Goal: Task Accomplishment & Management: Complete application form

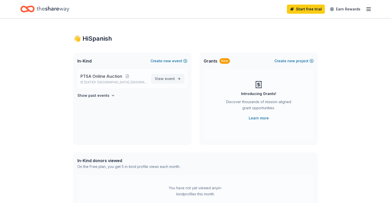
click at [161, 79] on span "View event" at bounding box center [165, 79] width 20 height 6
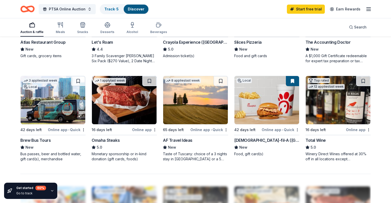
scroll to position [322, 0]
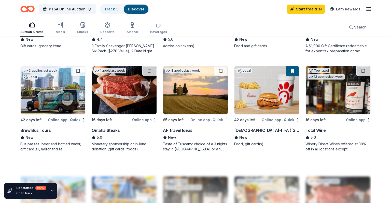
click at [41, 130] on div "Brew Bus Tours" at bounding box center [35, 130] width 30 height 6
click at [106, 120] on div "16 days left" at bounding box center [102, 120] width 20 height 6
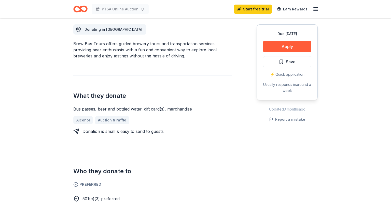
scroll to position [80, 0]
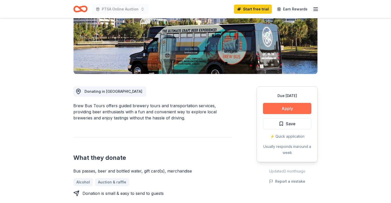
click at [284, 110] on button "Apply" at bounding box center [287, 108] width 48 height 11
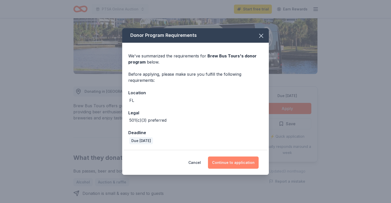
click at [237, 162] on button "Continue to application" at bounding box center [233, 163] width 51 height 12
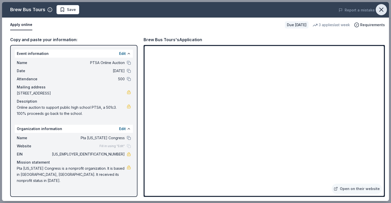
click at [380, 9] on icon "button" at bounding box center [381, 9] width 7 height 7
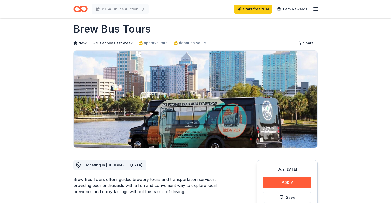
scroll to position [0, 0]
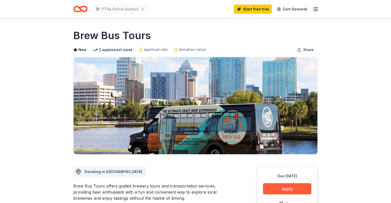
click at [314, 9] on icon "button" at bounding box center [315, 9] width 6 height 6
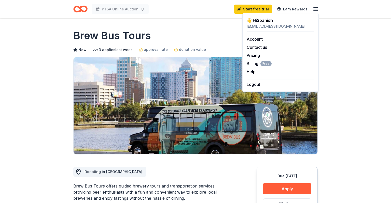
click at [206, 39] on div "Brew Bus Tours" at bounding box center [195, 35] width 244 height 14
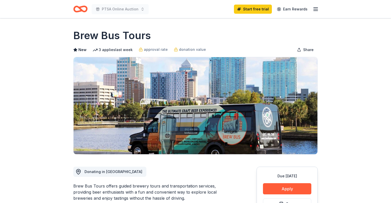
click at [75, 9] on icon "Home" at bounding box center [80, 9] width 14 height 12
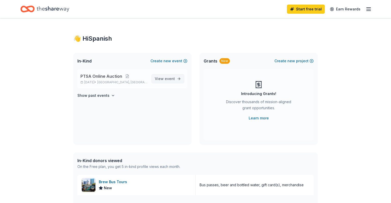
click at [160, 77] on span "View event" at bounding box center [165, 79] width 20 height 6
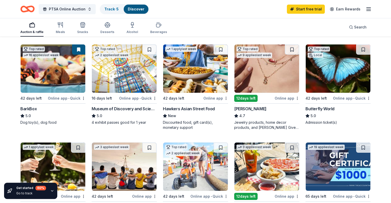
scroll to position [134, 0]
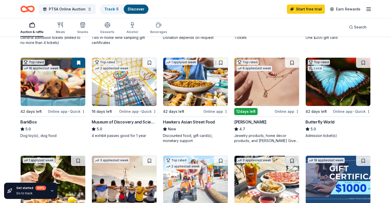
click at [291, 111] on div "Online app" at bounding box center [287, 111] width 25 height 6
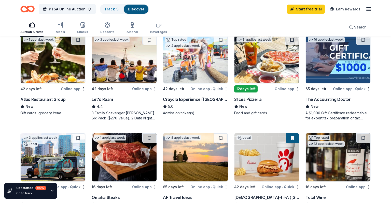
scroll to position [242, 0]
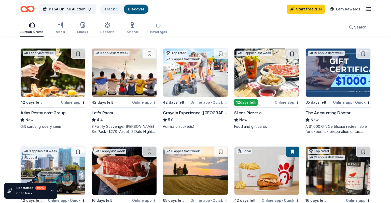
click at [59, 112] on div "Atlas Restaurant Group" at bounding box center [42, 113] width 45 height 6
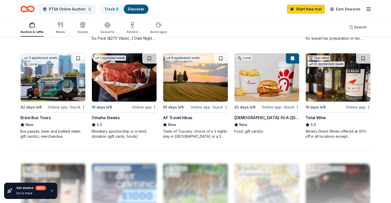
scroll to position [349, 0]
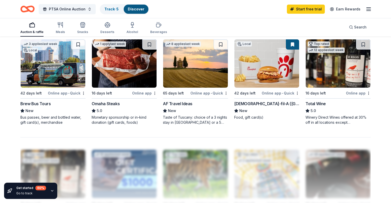
click at [291, 42] on button at bounding box center [292, 44] width 13 height 10
click at [253, 64] on img at bounding box center [266, 63] width 65 height 48
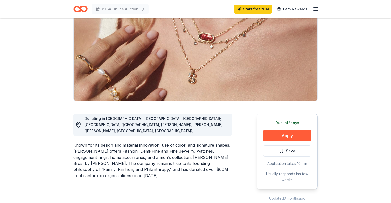
scroll to position [107, 0]
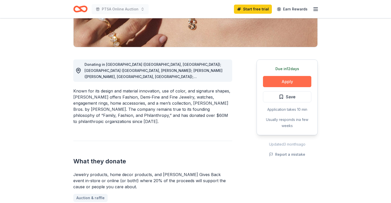
click at [291, 80] on button "Apply" at bounding box center [287, 81] width 48 height 11
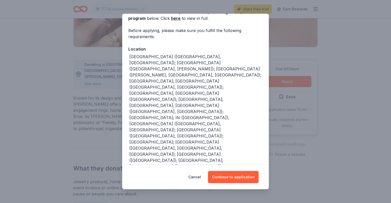
scroll to position [47, 0]
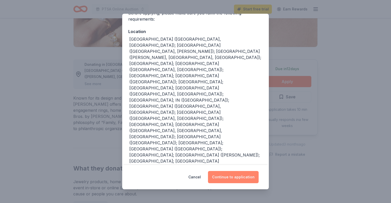
click at [244, 178] on button "Continue to application" at bounding box center [233, 177] width 51 height 12
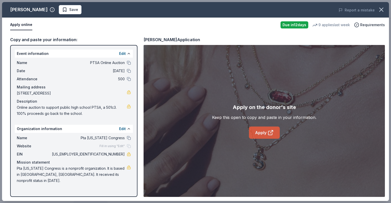
click at [262, 132] on link "Apply" at bounding box center [264, 133] width 31 height 12
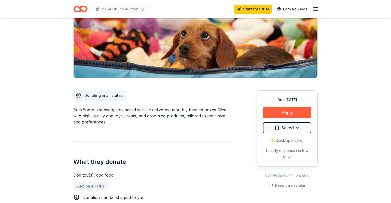
scroll to position [80, 0]
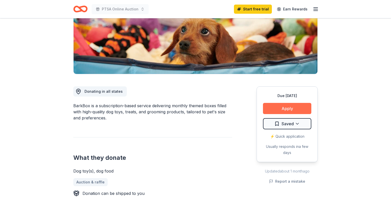
click at [288, 109] on button "Apply" at bounding box center [287, 108] width 48 height 11
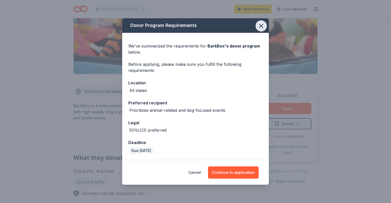
click at [263, 27] on icon "button" at bounding box center [260, 25] width 7 height 7
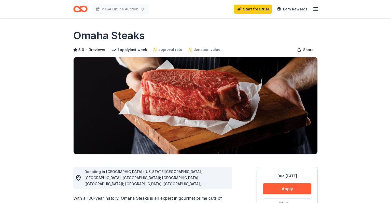
scroll to position [107, 0]
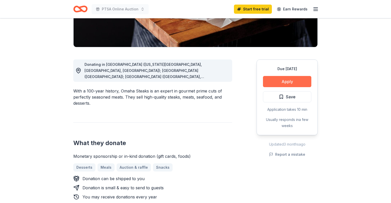
click at [278, 84] on button "Apply" at bounding box center [287, 81] width 48 height 11
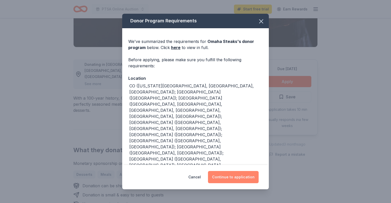
click at [236, 180] on button "Continue to application" at bounding box center [233, 177] width 51 height 12
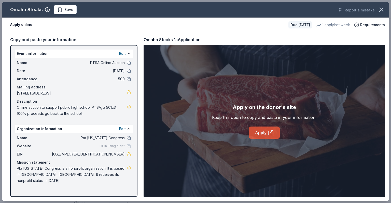
click at [268, 134] on icon at bounding box center [270, 133] width 4 height 4
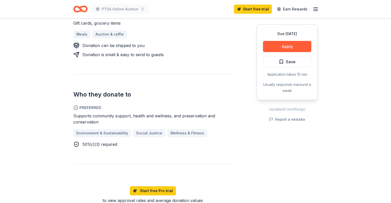
scroll to position [242, 0]
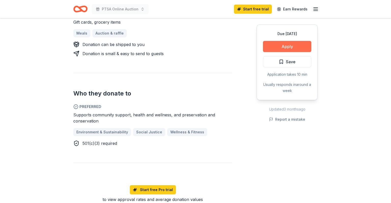
click at [295, 50] on button "Apply" at bounding box center [287, 46] width 48 height 11
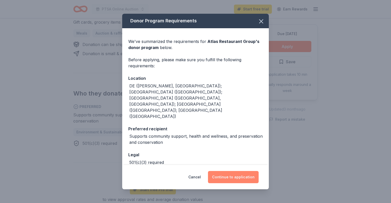
click at [241, 175] on button "Continue to application" at bounding box center [233, 177] width 51 height 12
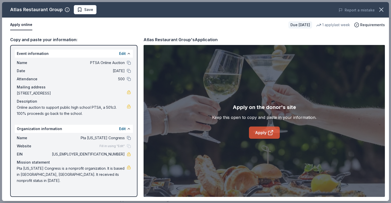
click at [258, 134] on link "Apply" at bounding box center [264, 133] width 31 height 12
click at [379, 11] on icon "button" at bounding box center [381, 9] width 7 height 7
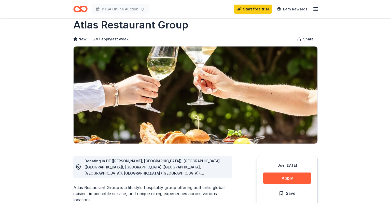
scroll to position [0, 0]
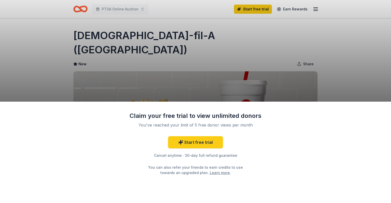
scroll to position [80, 0]
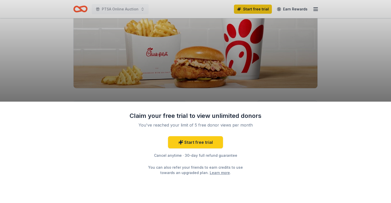
click at [338, 77] on div "Claim your free trial to view unlimited donors You've reached your limit of 5 f…" at bounding box center [195, 101] width 391 height 203
